Goal: Check status: Check status

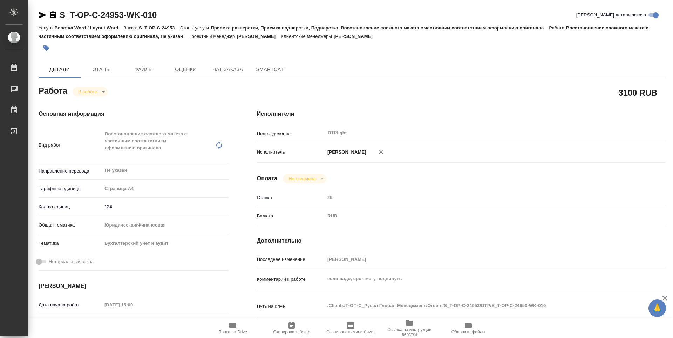
click at [237, 325] on span "Папка на Drive" at bounding box center [232, 327] width 50 height 13
click at [105, 91] on body "🙏 .cls-1 fill:#fff; AWATERA Guselnikov Roman Работы 0 Чаты График Выйти S_T-OP-…" at bounding box center [336, 169] width 673 height 338
click at [97, 48] on button "Выполнен" at bounding box center [88, 44] width 20 height 8
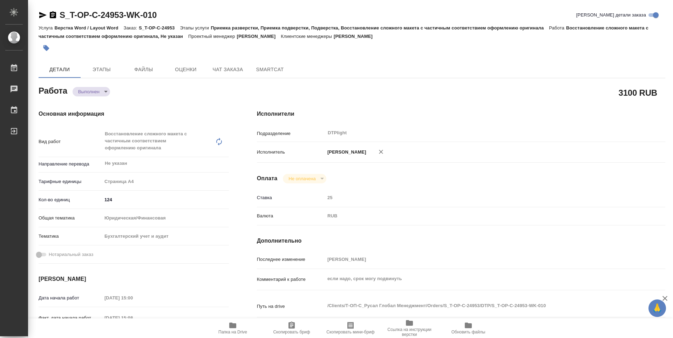
type textarea "x"
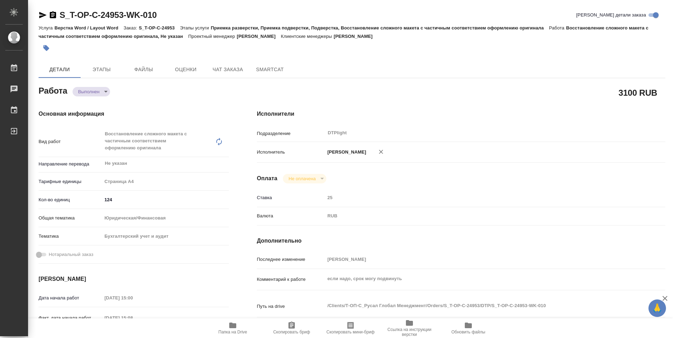
type textarea "x"
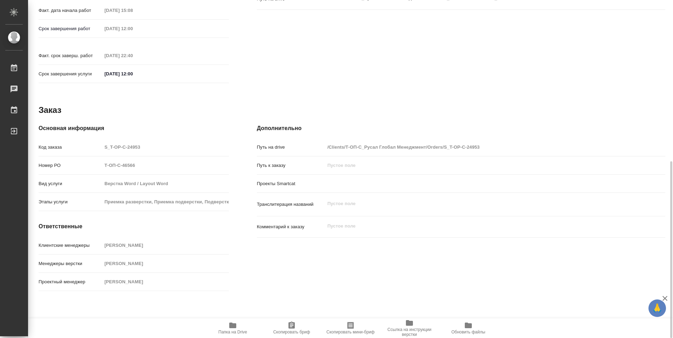
type textarea "x"
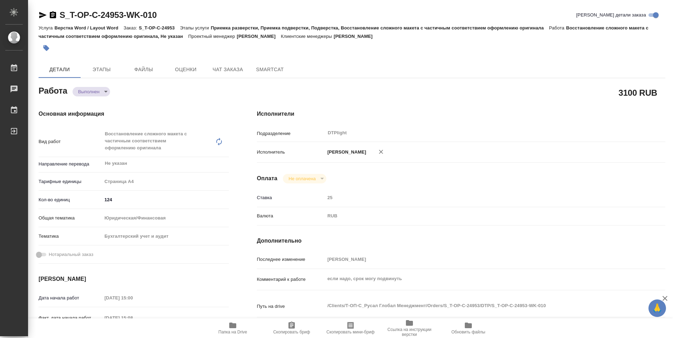
click at [52, 16] on icon "button" at bounding box center [53, 14] width 6 height 7
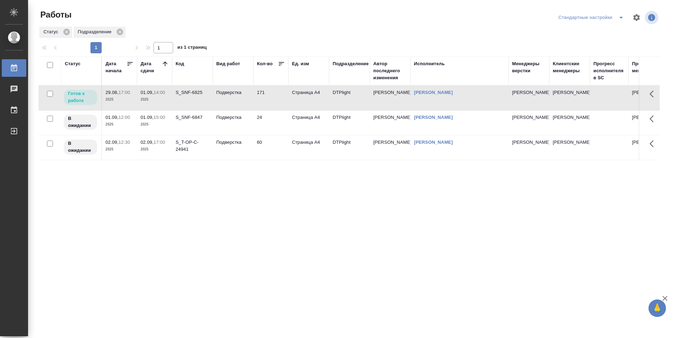
click at [259, 231] on div "Статус Дата начала Дата сдачи Код Вид работ Кол-во Ед. изм Подразделение Автор …" at bounding box center [349, 182] width 621 height 252
click at [307, 228] on div "Статус Дата начала Дата сдачи Код Вид работ Кол-во Ед. изм Подразделение Автор …" at bounding box center [349, 182] width 621 height 252
click at [281, 110] on td "24" at bounding box center [270, 98] width 35 height 25
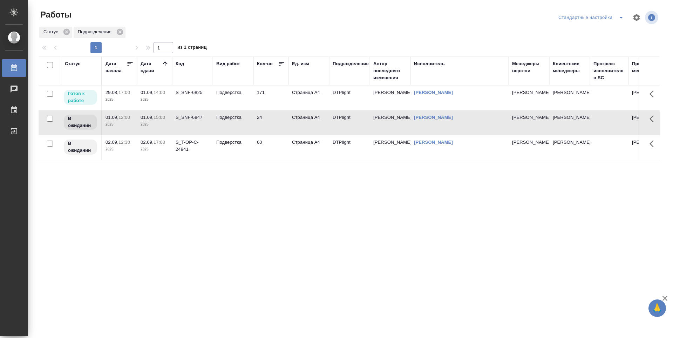
click at [277, 110] on td "60" at bounding box center [270, 98] width 35 height 25
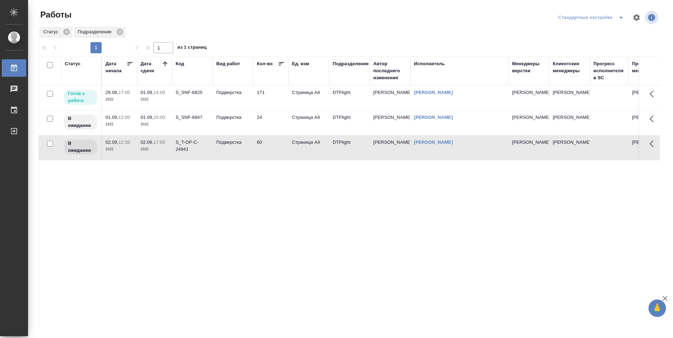
click at [271, 99] on td "171" at bounding box center [270, 98] width 35 height 25
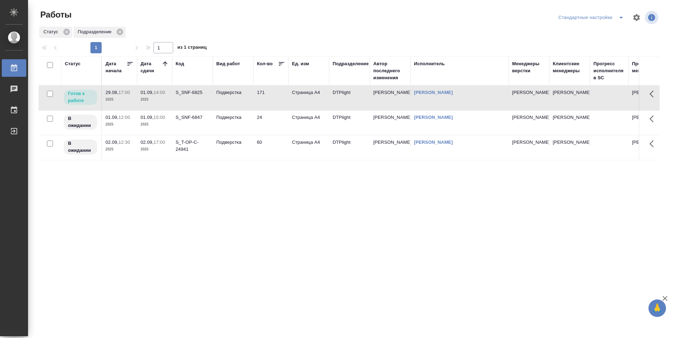
click at [271, 99] on td "171" at bounding box center [270, 98] width 35 height 25
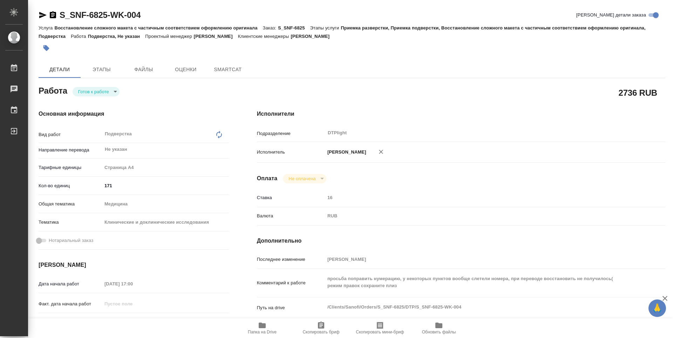
type textarea "x"
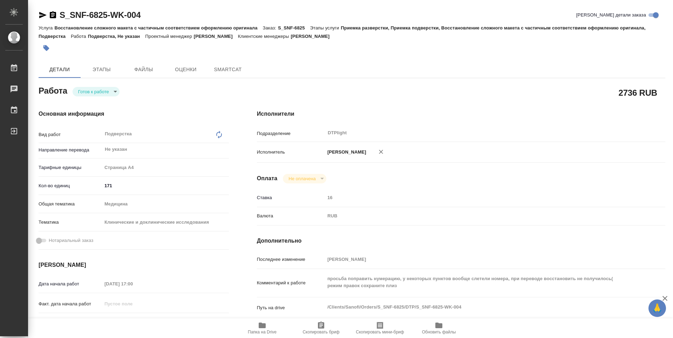
type textarea "x"
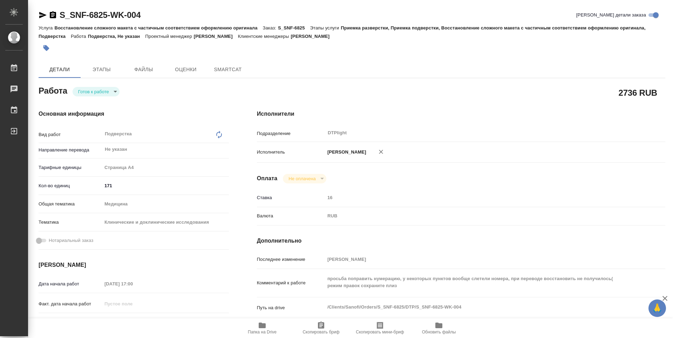
scroll to position [35, 0]
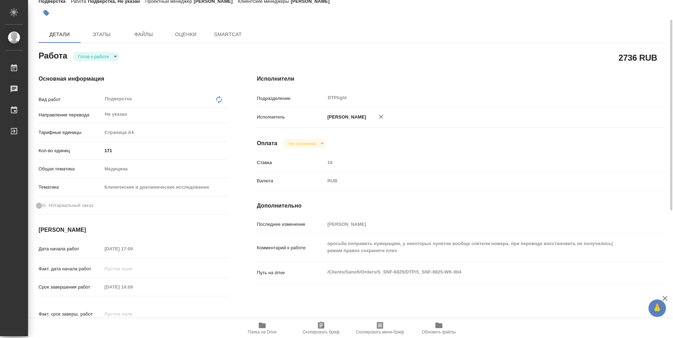
type textarea "x"
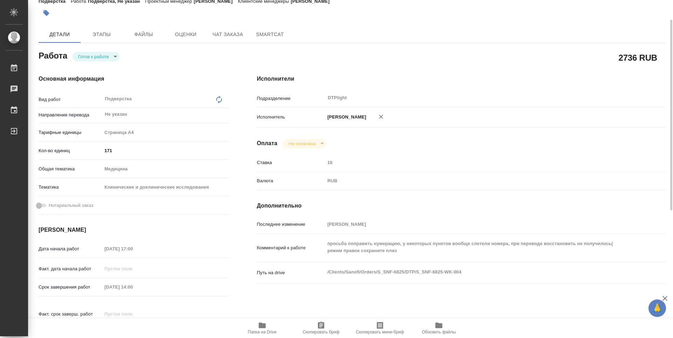
type textarea "x"
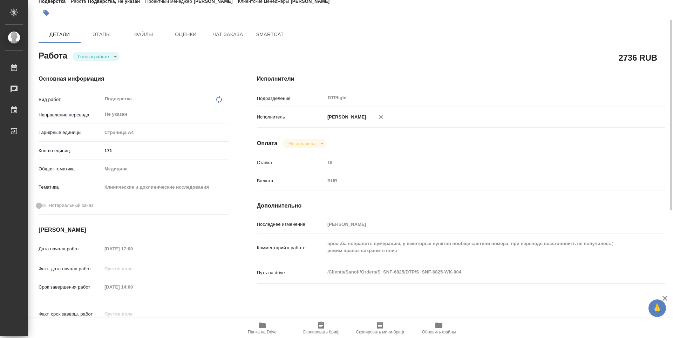
type textarea "x"
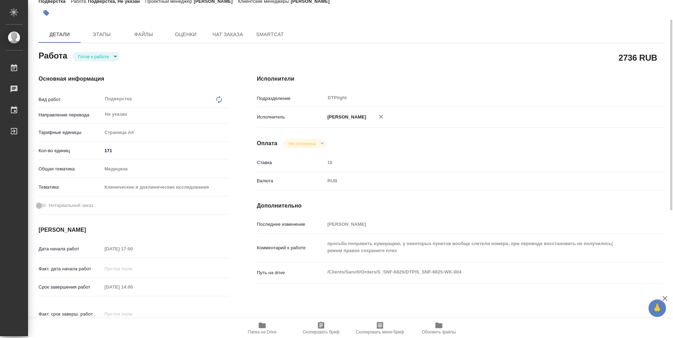
click at [269, 326] on span "Папка на Drive" at bounding box center [262, 327] width 50 height 13
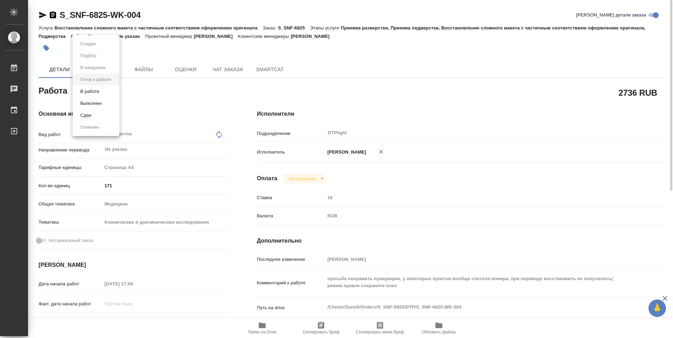
click at [107, 92] on body "🙏 .cls-1 fill:#fff; AWATERA Guselnikov Roman Работы 0 Чаты График Выйти S_SNF-6…" at bounding box center [336, 169] width 673 height 338
click at [91, 93] on button "В работе" at bounding box center [89, 92] width 23 height 8
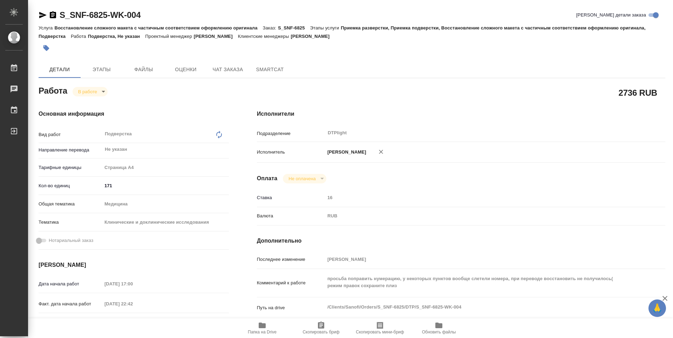
type textarea "x"
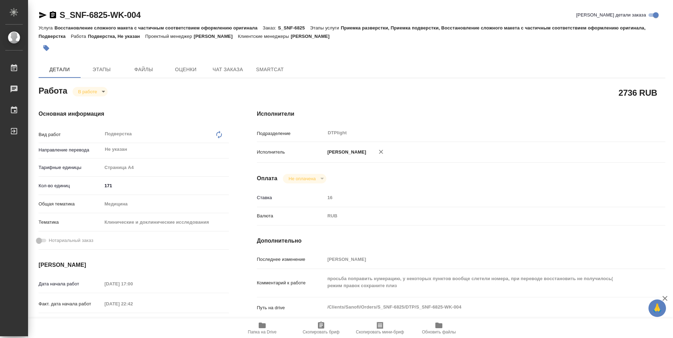
type textarea "x"
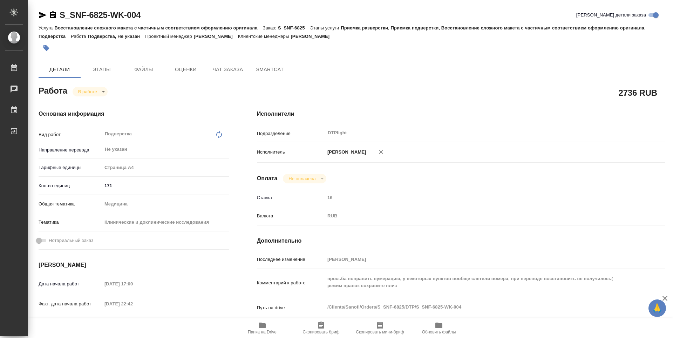
scroll to position [140, 0]
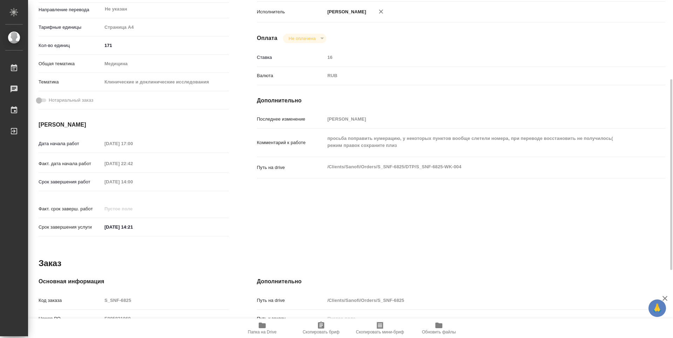
type textarea "x"
